Goal: Task Accomplishment & Management: Complete application form

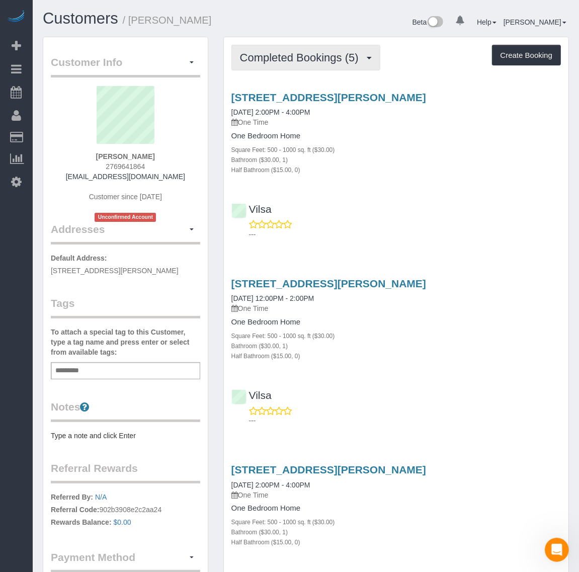
click at [299, 54] on span "Completed Bookings (5)" at bounding box center [302, 57] width 124 height 13
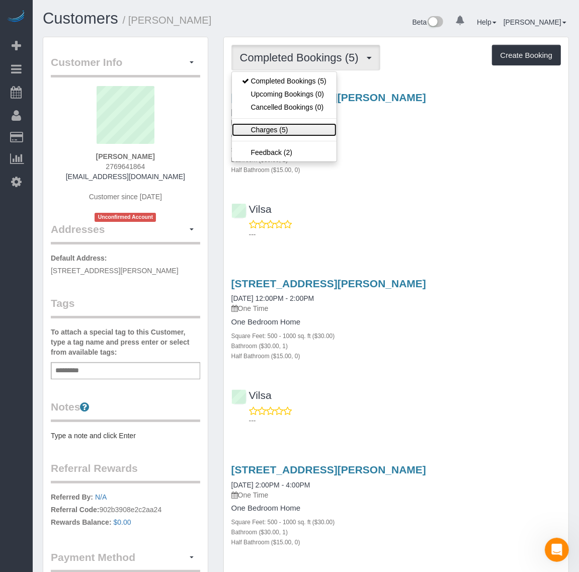
click at [270, 134] on link "Charges (5)" at bounding box center [284, 129] width 105 height 13
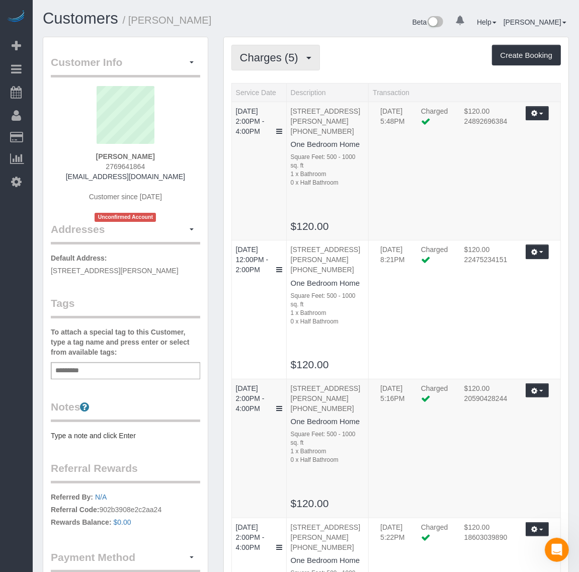
click at [285, 57] on span "Charges (5)" at bounding box center [271, 57] width 63 height 13
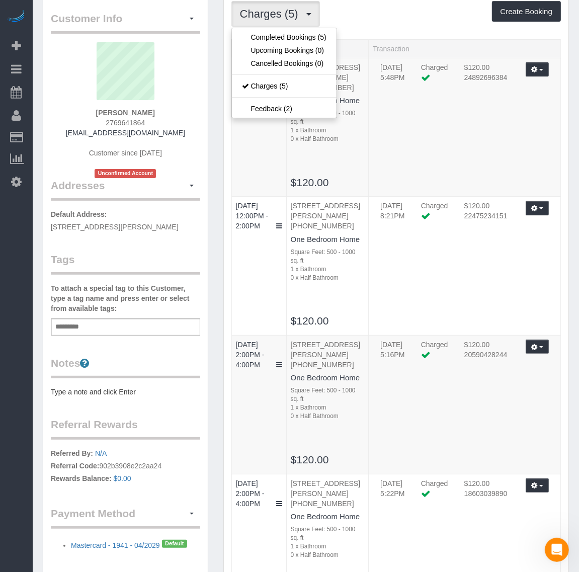
scroll to position [189, 0]
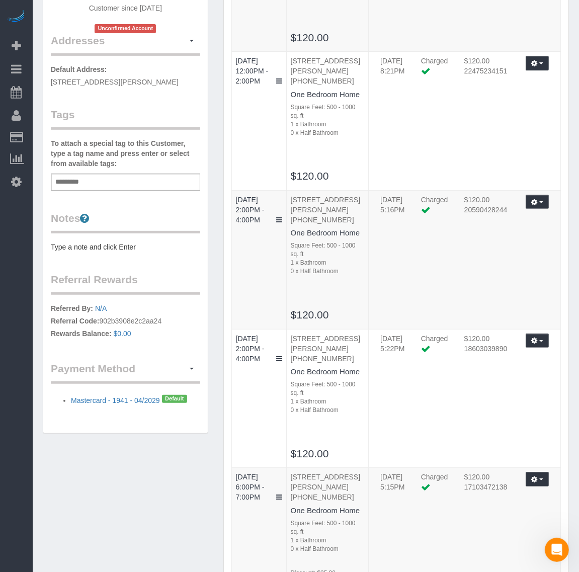
click at [191, 428] on div "Customer Info Edit Contact Info Send Message Email Preferences Special Sales Ta…" at bounding box center [125, 140] width 165 height 585
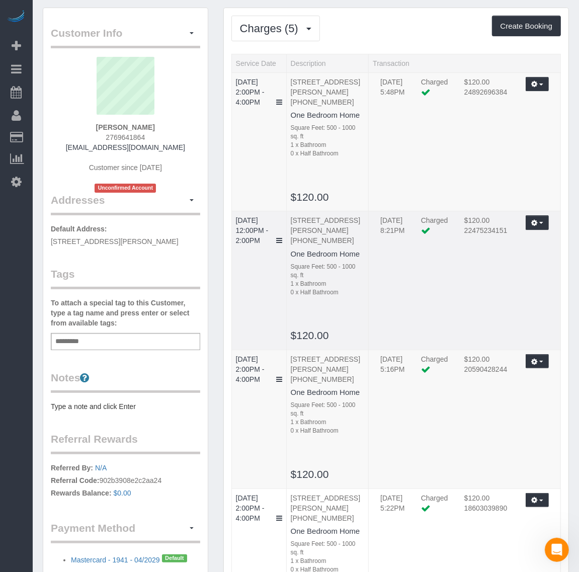
scroll to position [0, 0]
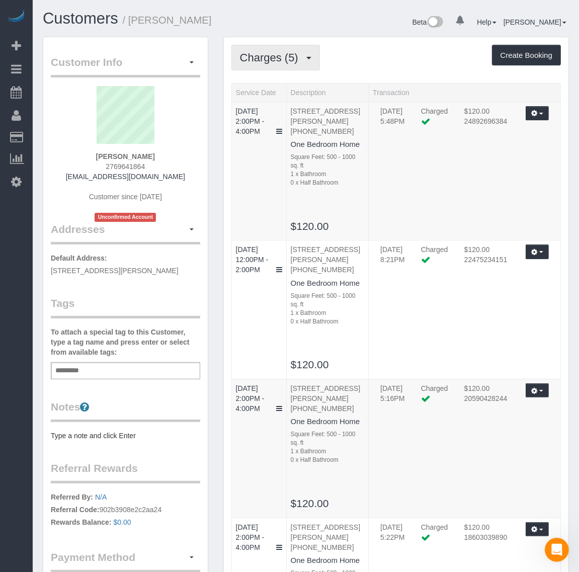
click at [276, 63] on button "Charges (5)" at bounding box center [276, 58] width 89 height 26
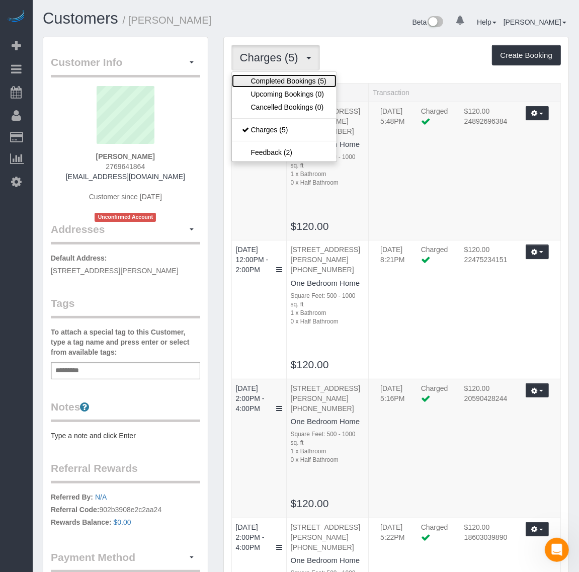
click at [301, 81] on link "Completed Bookings (5)" at bounding box center [284, 81] width 105 height 13
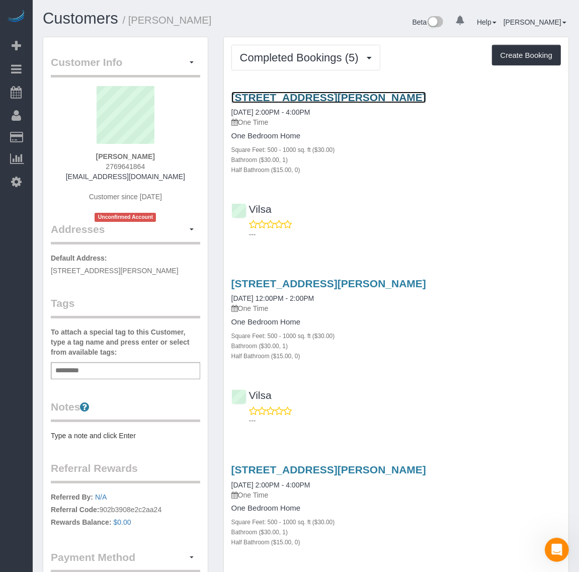
click at [283, 95] on link "[STREET_ADDRESS][PERSON_NAME]" at bounding box center [329, 98] width 195 height 12
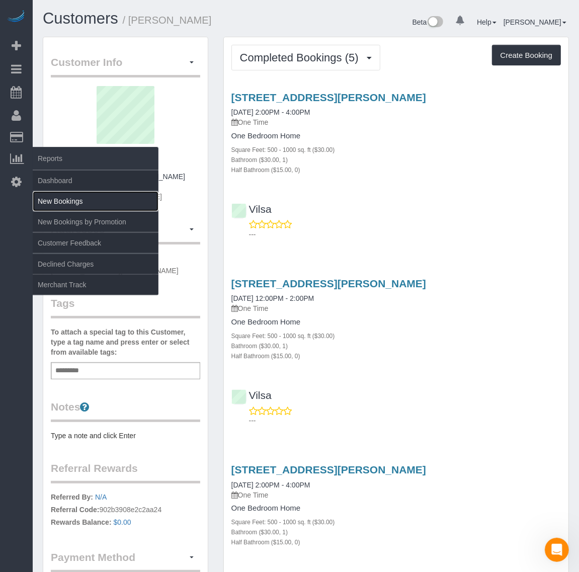
click at [64, 195] on link "New Bookings" at bounding box center [96, 201] width 126 height 20
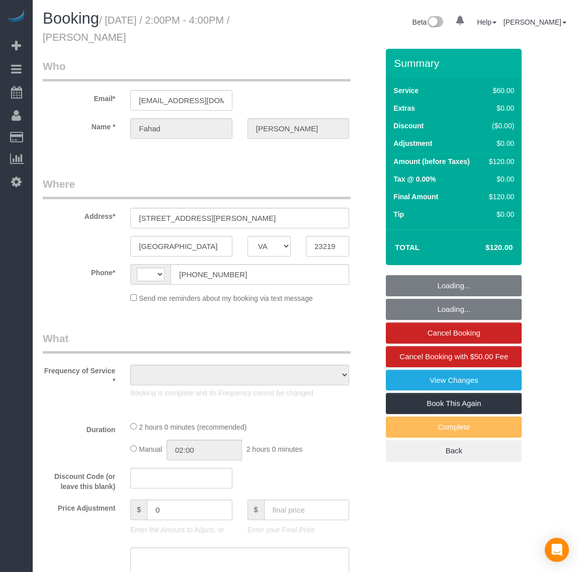
select select "VA"
select select "string:[GEOGRAPHIC_DATA]"
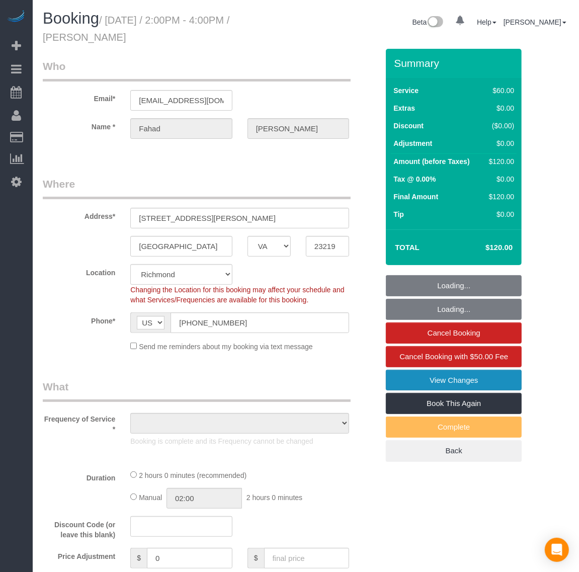
select select "1"
select select "number:1"
select select "number:26"
select select "number:42"
select select "number:23"
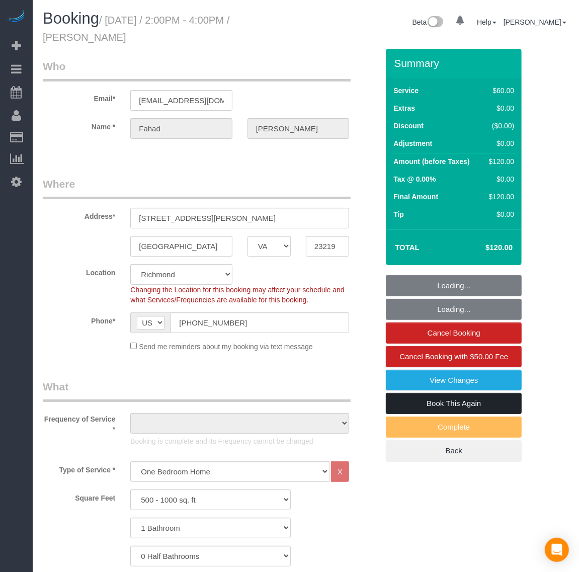
select select "object:1018"
select select "spot1"
select select "object:1023"
select select "1"
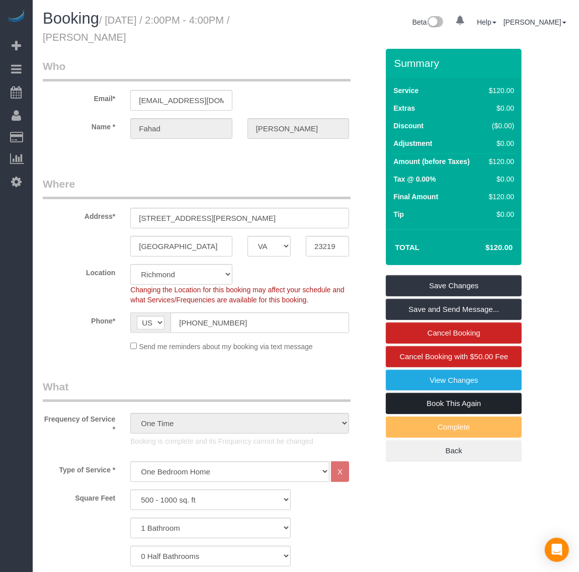
click at [453, 408] on link "Book This Again" at bounding box center [454, 403] width 136 height 21
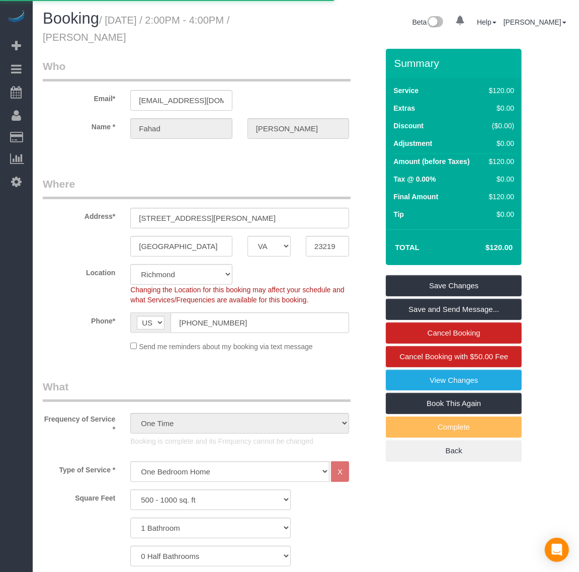
select select "VA"
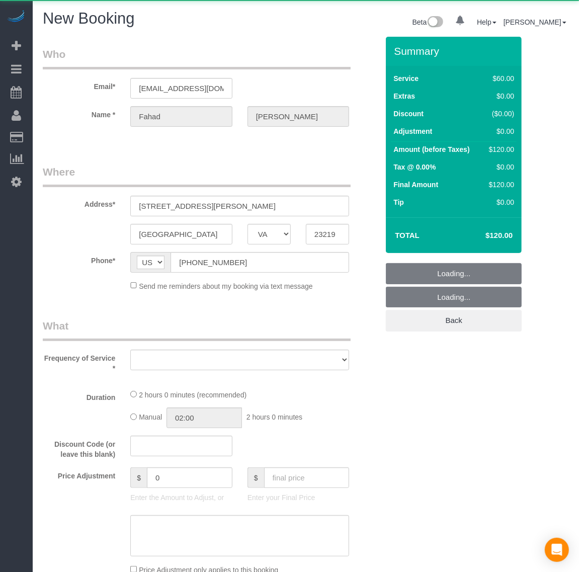
select select "string:fspay-ea45c3d3-2d5e-412a-b31e-74038a3733d3"
select select "1"
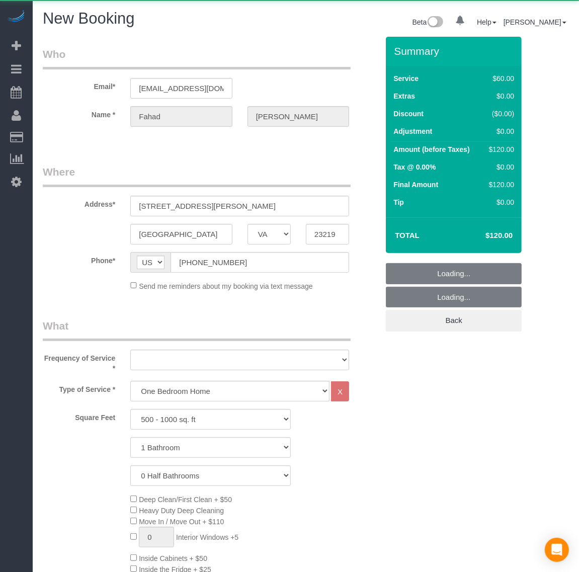
select select "object:1742"
select select "number:1"
select select "number:26"
select select "number:42"
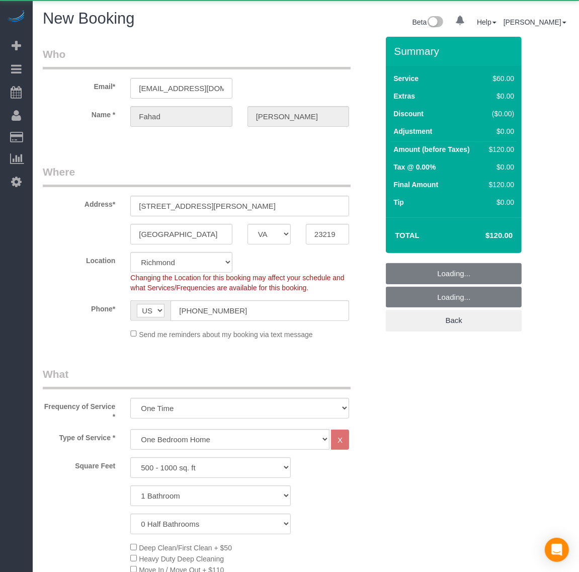
select select "object:1783"
select select "1"
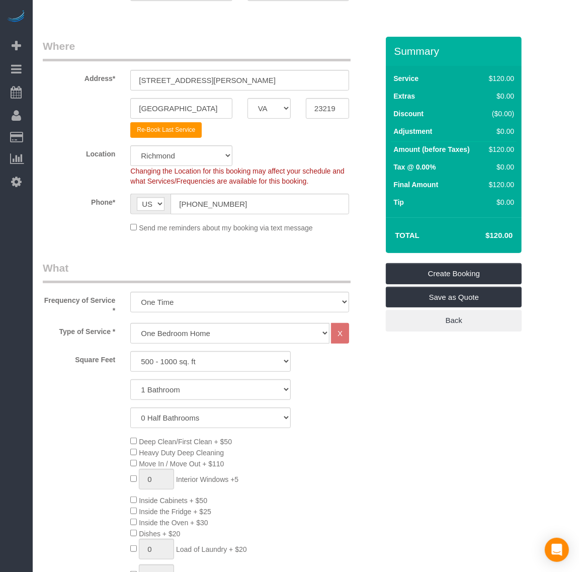
select select "object:1885"
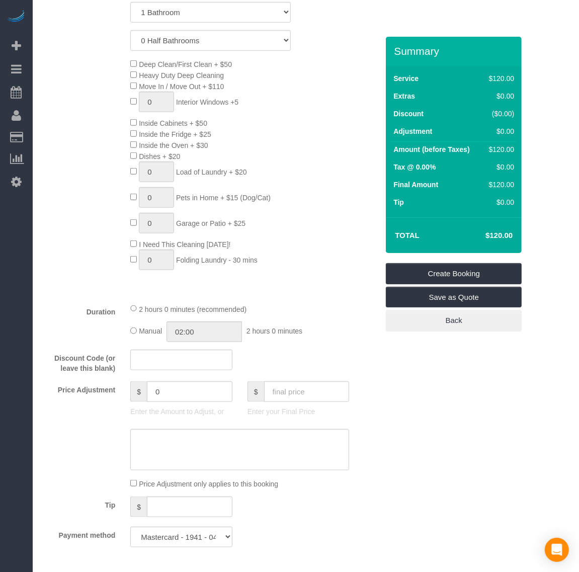
select select "1"
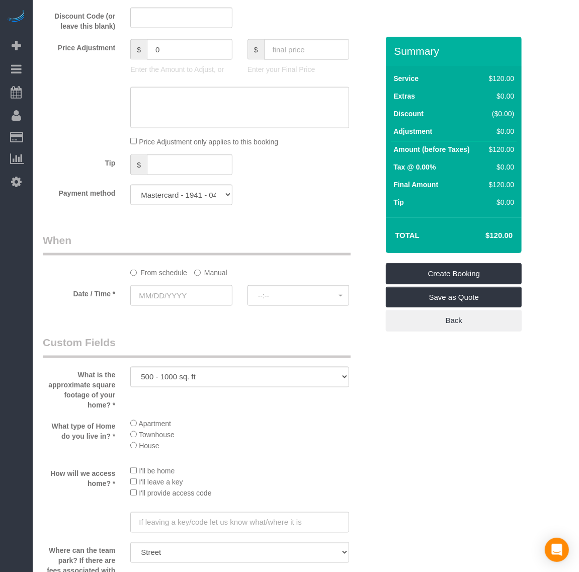
scroll to position [1007, 0]
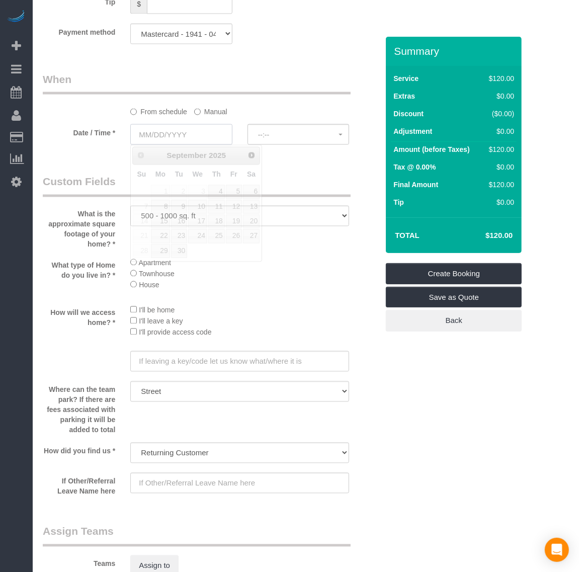
click at [161, 135] on input "text" at bounding box center [181, 134] width 102 height 21
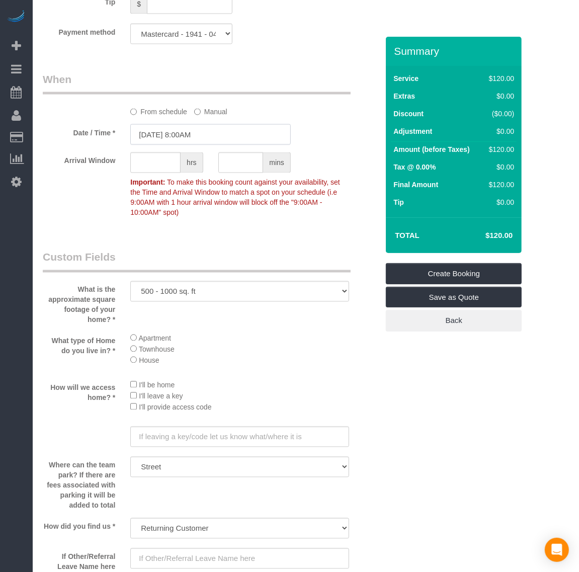
click at [187, 136] on input "[DATE] 8:00AM" at bounding box center [210, 134] width 161 height 21
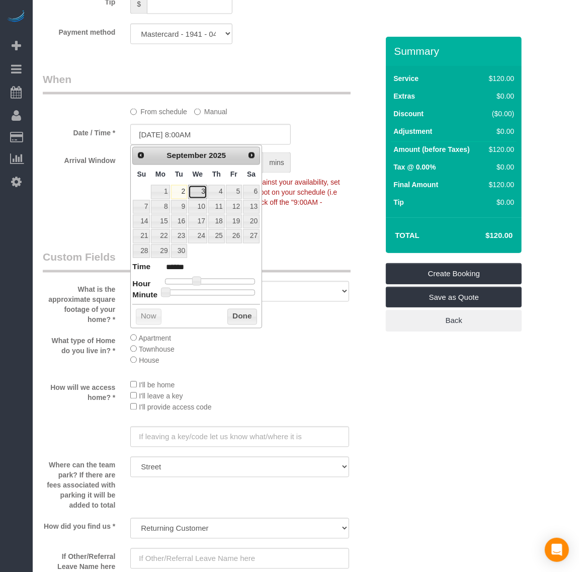
click at [202, 193] on link "3" at bounding box center [197, 192] width 19 height 14
type input "[DATE] 9:00AM"
type input "******"
type input "[DATE] 10:00AM"
type input "*******"
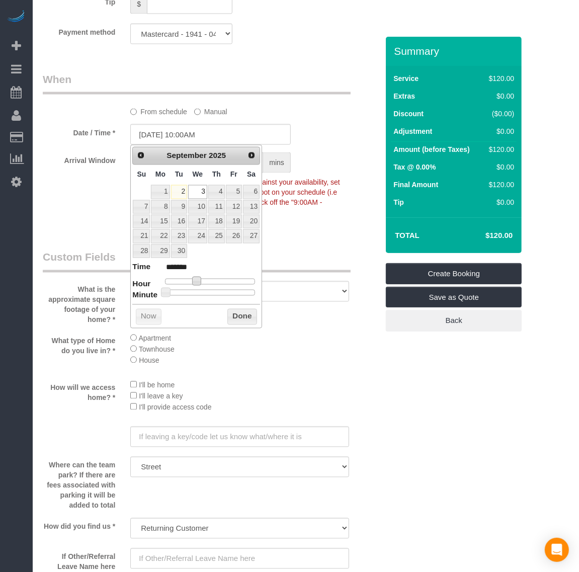
type input "[DATE] 11:00AM"
type input "*******"
type input "[DATE] 12:00PM"
type input "*******"
type input "[DATE] 1:00PM"
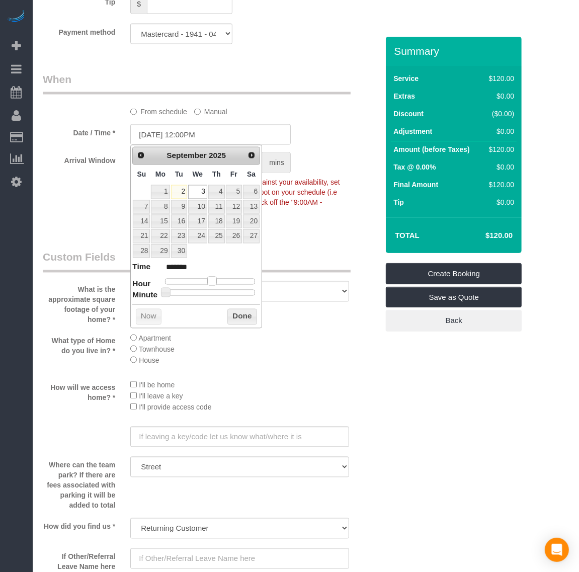
type input "******"
type input "[DATE] 2:00PM"
type input "******"
type input "[DATE] 3:00PM"
type input "******"
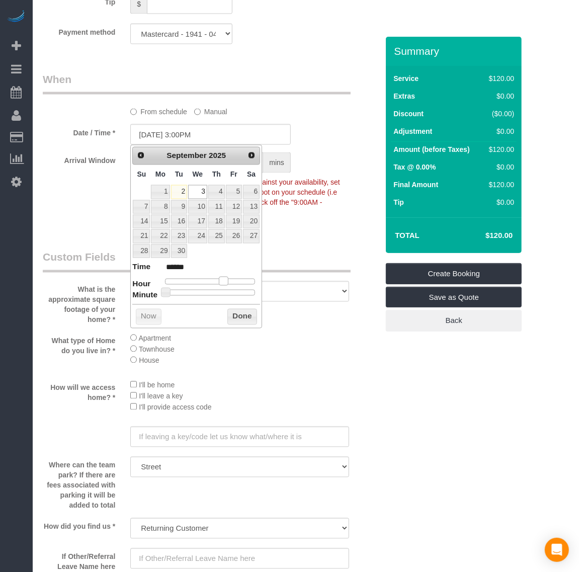
type input "[DATE] 2:00PM"
type input "******"
drag, startPoint x: 194, startPoint y: 283, endPoint x: 217, endPoint y: 283, distance: 23.2
click at [217, 283] on span at bounding box center [219, 281] width 9 height 9
click at [249, 325] on button "Done" at bounding box center [243, 317] width 30 height 16
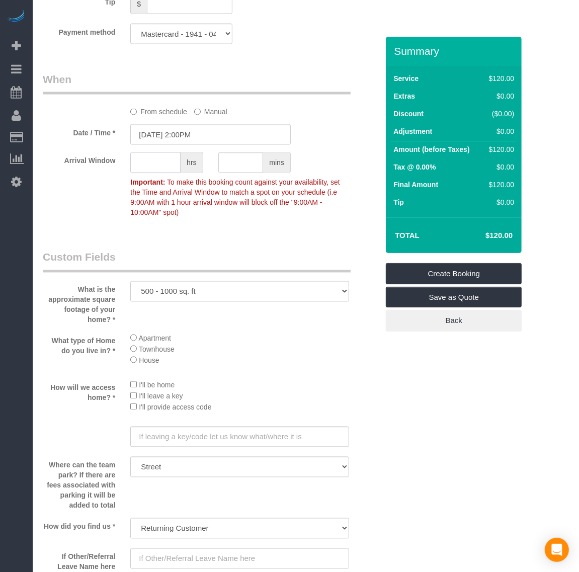
click at [157, 171] on input "text" at bounding box center [155, 163] width 50 height 21
type input "2"
click at [302, 228] on fieldset "When From schedule Manual Date / Time * [DATE] 2:00PM Arrival Window 2 hrs mins…" at bounding box center [211, 151] width 336 height 158
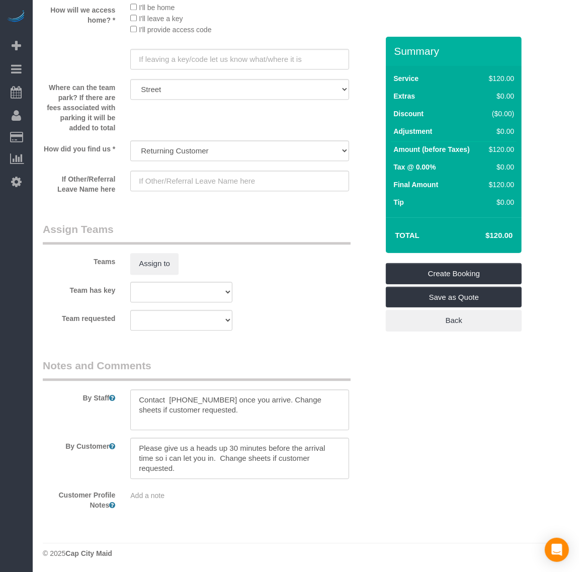
scroll to position [1386, 0]
click at [159, 257] on button "Assign to" at bounding box center [154, 262] width 48 height 21
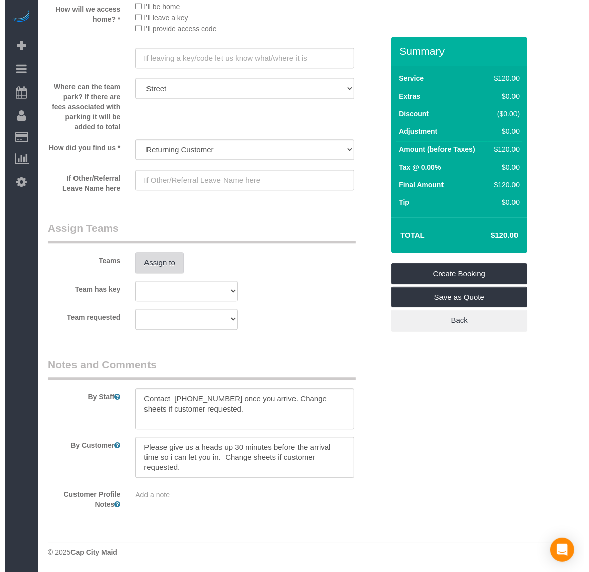
scroll to position [1376, 0]
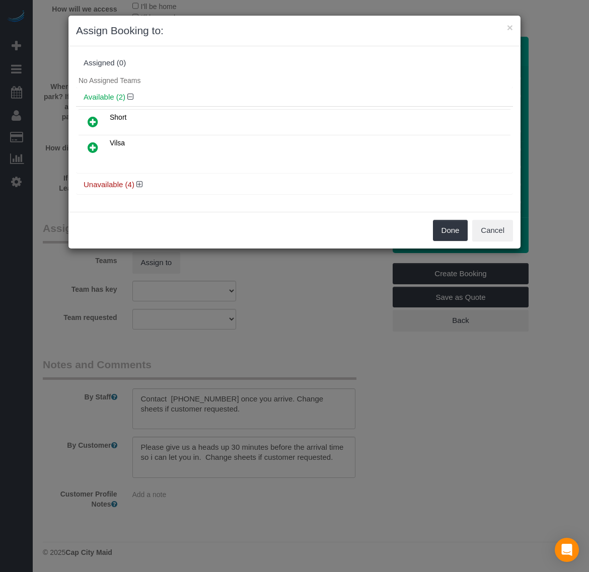
click at [97, 150] on icon at bounding box center [93, 147] width 11 height 12
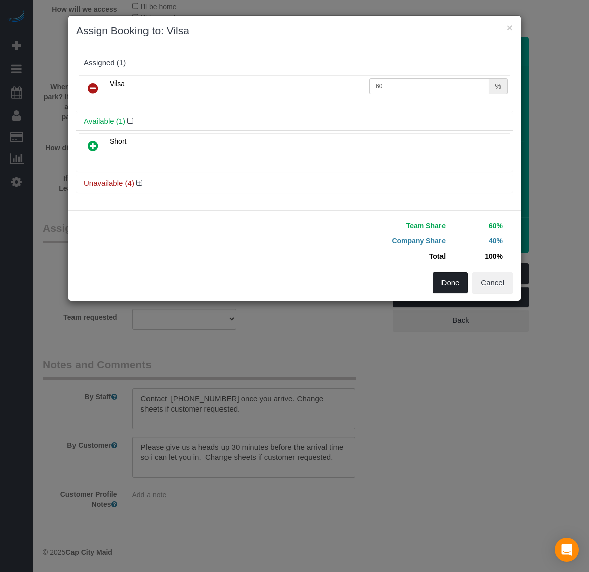
click at [441, 278] on button "Done" at bounding box center [450, 282] width 35 height 21
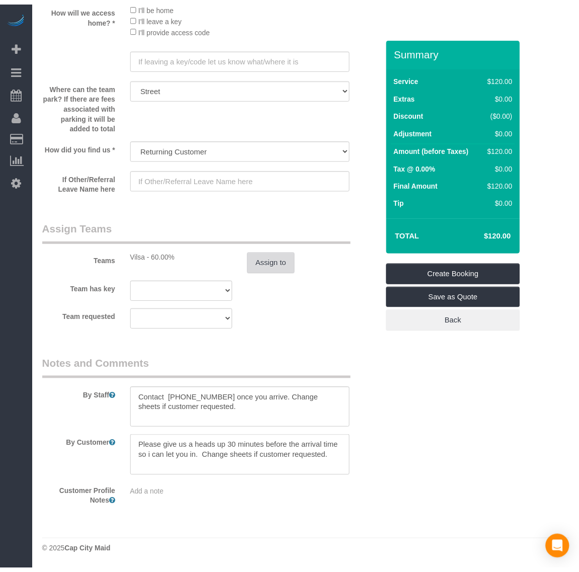
scroll to position [1386, 0]
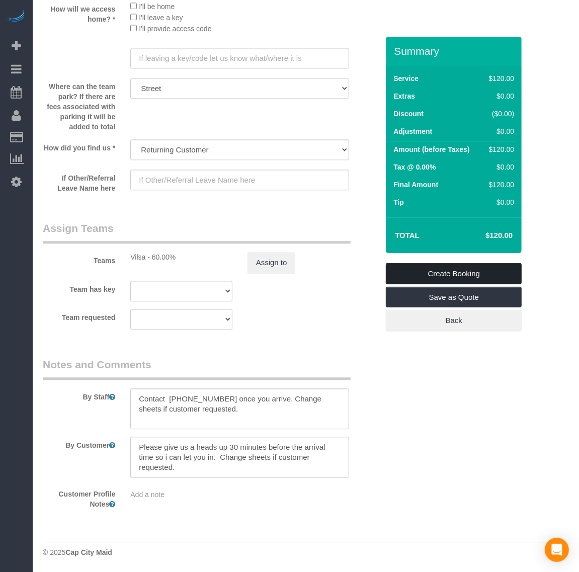
click at [434, 273] on link "Create Booking" at bounding box center [454, 273] width 136 height 21
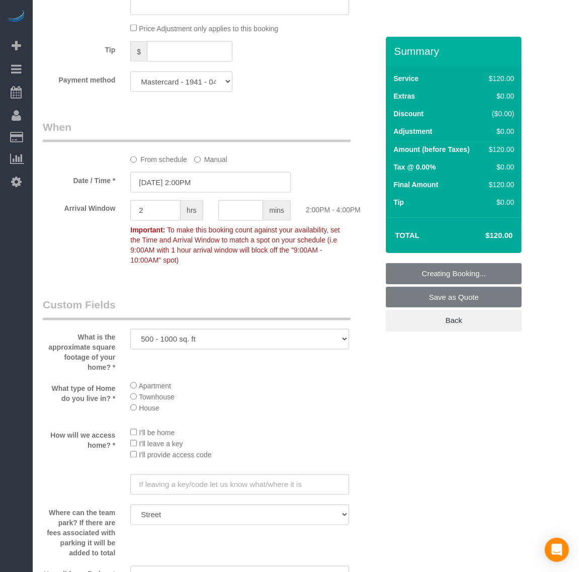
scroll to position [820, 0]
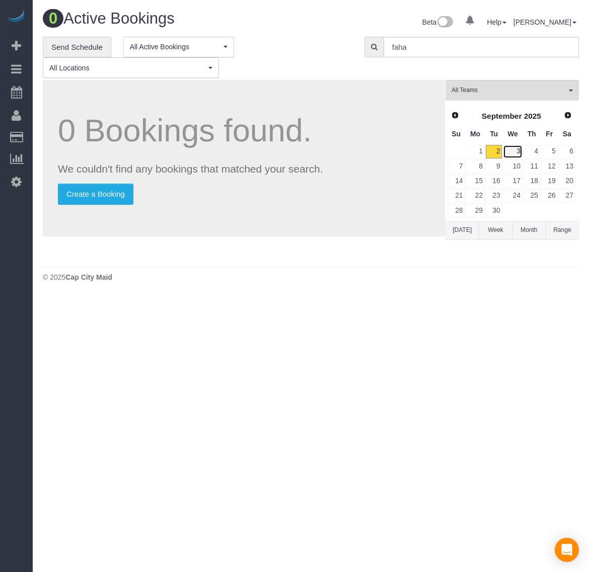
click at [517, 155] on link "3" at bounding box center [512, 152] width 19 height 14
